Goal: Information Seeking & Learning: Understand process/instructions

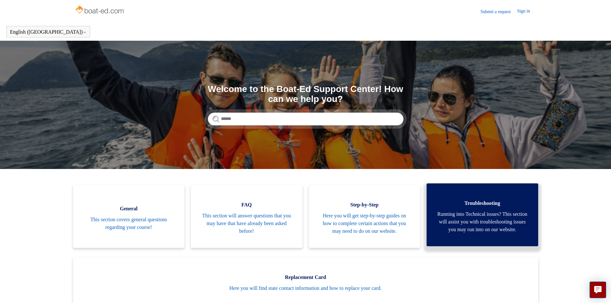
click at [495, 196] on link "Troubleshooting Running into Technical issues? This section will assist you wit…" at bounding box center [483, 215] width 112 height 63
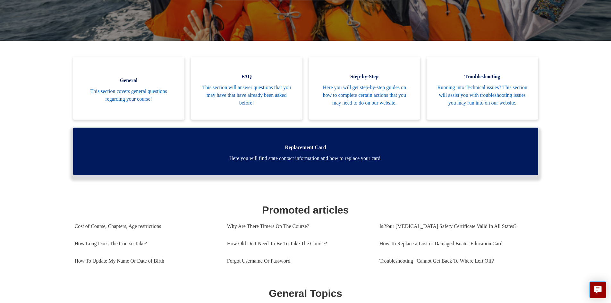
click at [264, 149] on link "Replacement Card Here you will find state contact information and how to replac…" at bounding box center [305, 151] width 465 height 47
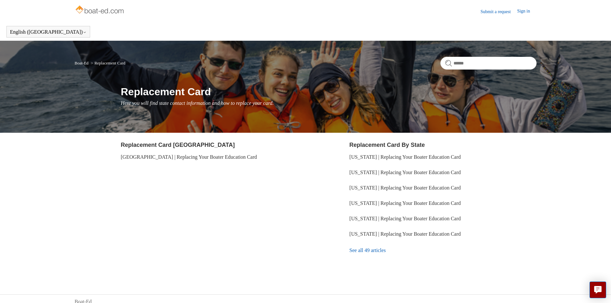
click at [371, 254] on link "See all 49 articles" at bounding box center [442, 250] width 187 height 17
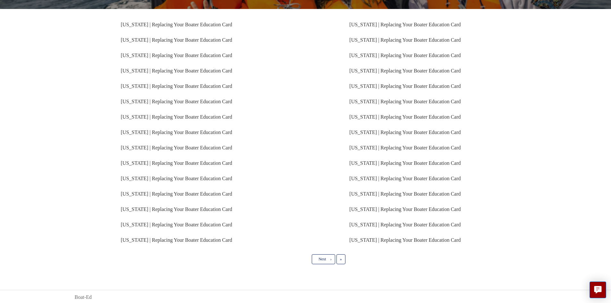
scroll to position [115, 0]
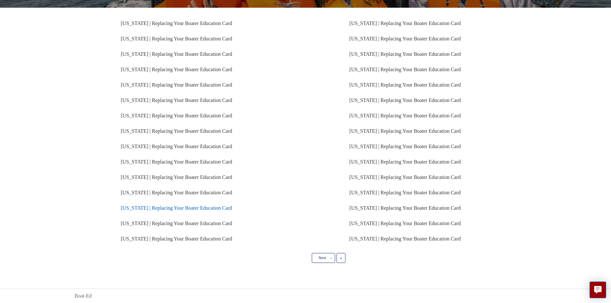
click at [175, 207] on link "Missouri | Replacing Your Boater Education Card" at bounding box center [176, 207] width 111 height 5
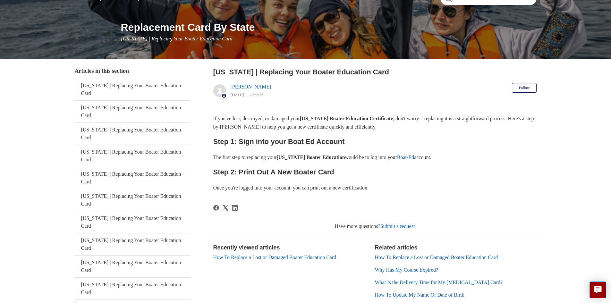
scroll to position [96, 0]
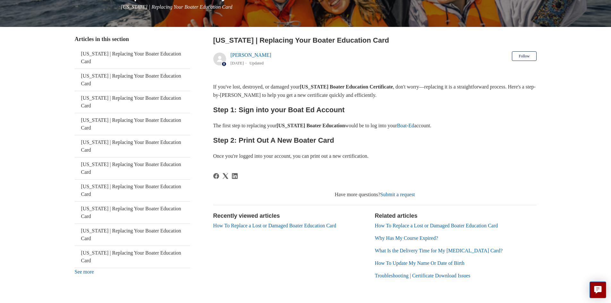
click at [277, 225] on link "How To Replace a Lost or Damaged Boater Education Card" at bounding box center [274, 225] width 123 height 5
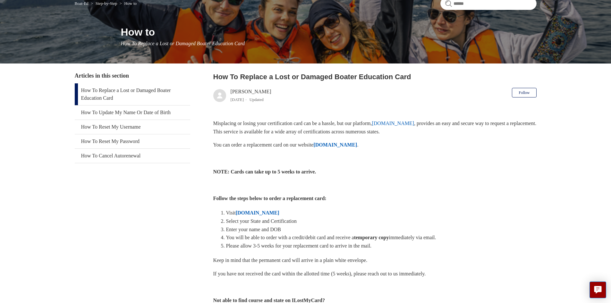
scroll to position [64, 0]
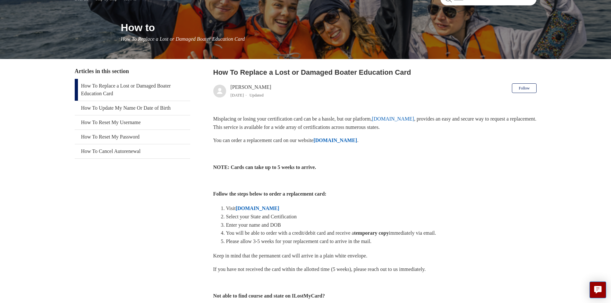
click at [260, 206] on strong "[DOMAIN_NAME]" at bounding box center [258, 208] width 44 height 5
